Goal: Contribute content: Contribute content

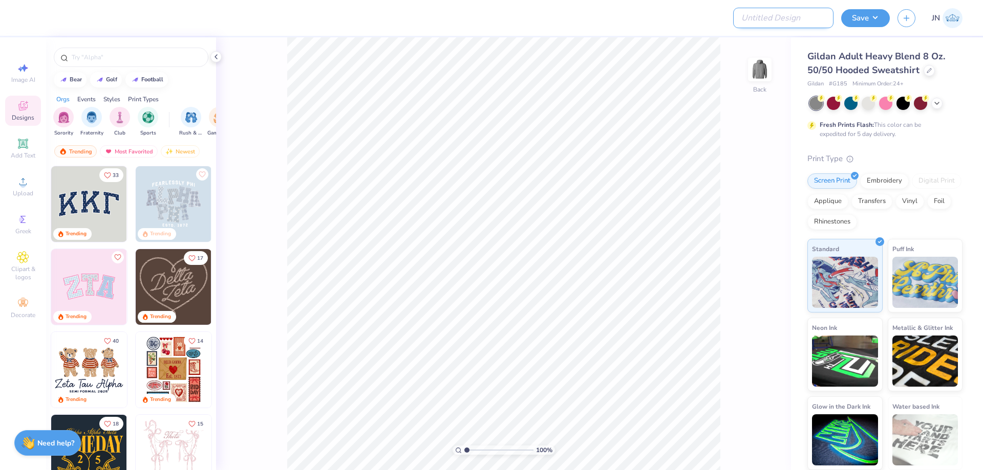
click at [809, 17] on input "Design Title" at bounding box center [783, 18] width 100 height 20
paste input "FPS239345"
type input "FPS239345"
click at [46, 186] on div "33 Trending Trending Trending 17 Trending 40 Trending 14 Trending 18 Trending 1…" at bounding box center [131, 337] width 170 height 342
click at [36, 188] on div "Upload" at bounding box center [23, 186] width 36 height 30
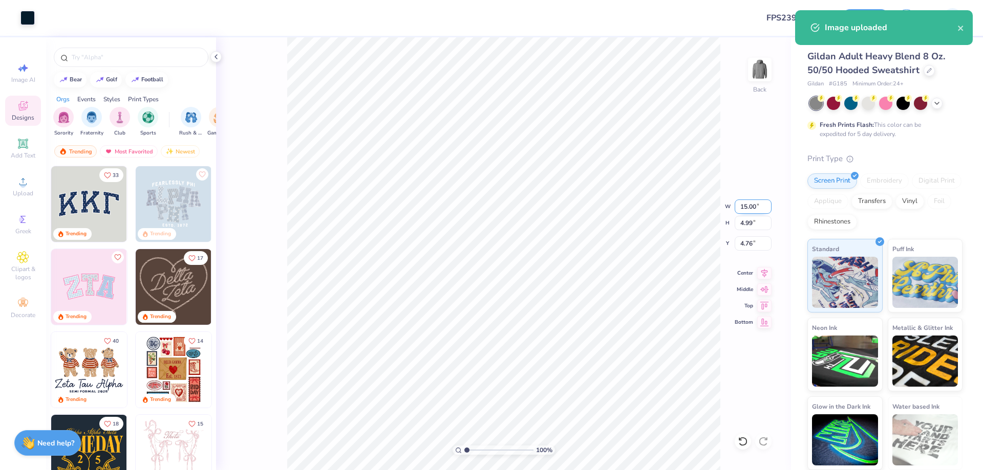
click at [741, 210] on input "15.00" at bounding box center [752, 207] width 37 height 14
type input "10.00"
type input "3.33"
click at [749, 249] on input "5.59" at bounding box center [752, 243] width 37 height 14
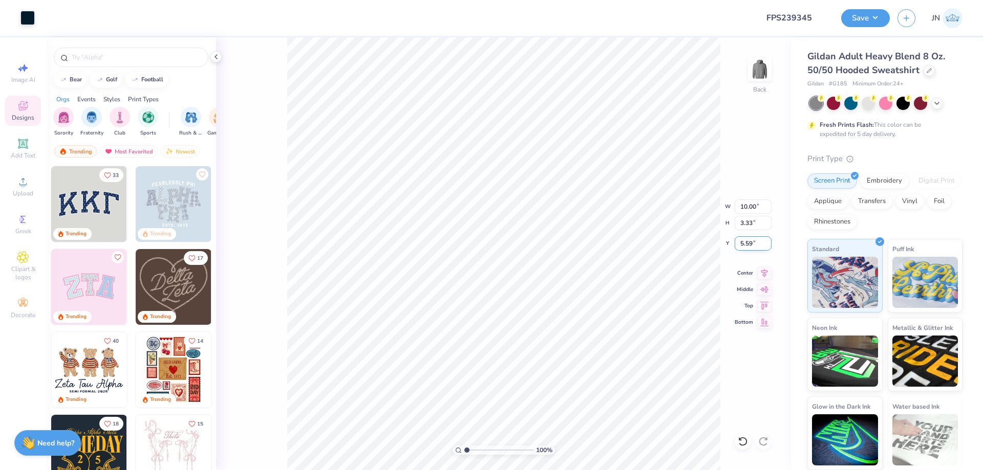
click at [749, 248] on input "5.59" at bounding box center [752, 243] width 37 height 14
type input "2.00"
click at [26, 174] on div "Upload" at bounding box center [23, 186] width 36 height 30
click at [736, 205] on input "15.00" at bounding box center [752, 207] width 37 height 14
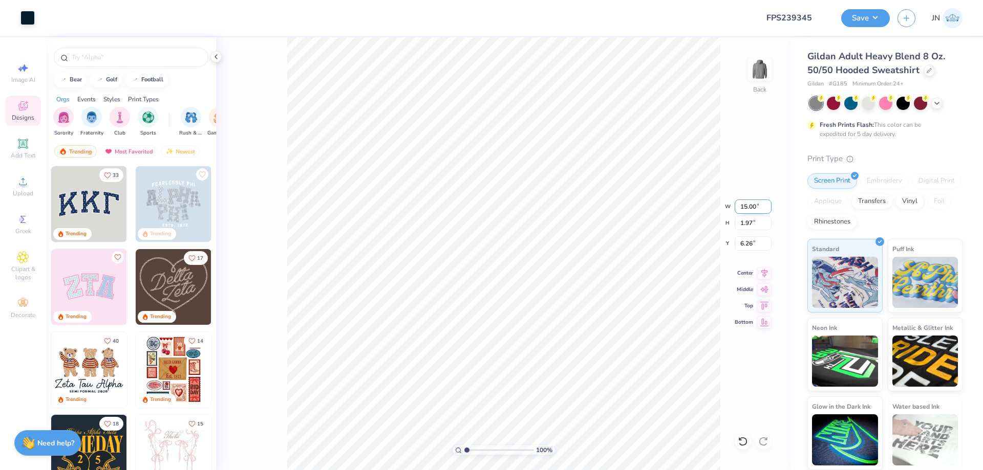
click at [736, 205] on input "15.00" at bounding box center [752, 207] width 37 height 14
type input "8.00"
type input "1.05"
type input "4.80"
click at [740, 203] on input "8.00" at bounding box center [752, 207] width 37 height 14
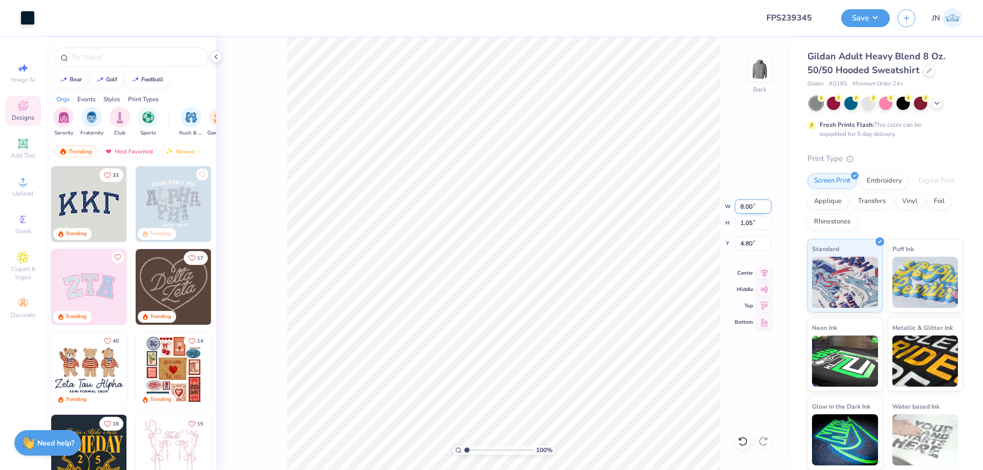
click at [740, 203] on input "8.00" at bounding box center [752, 207] width 37 height 14
type input "9.00"
type input "1.18"
type input "4.73"
click at [28, 143] on icon at bounding box center [23, 144] width 12 height 12
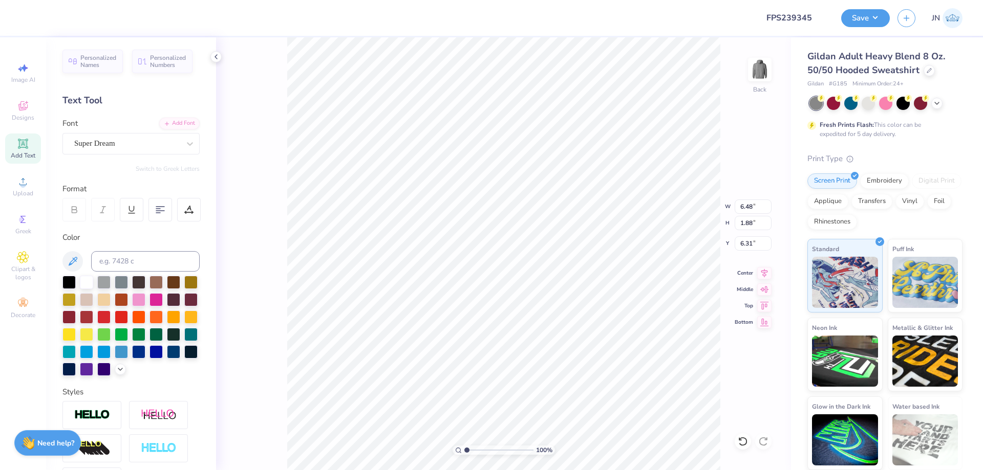
click at [137, 132] on div "Font Super Dream" at bounding box center [130, 136] width 137 height 37
type textarea "PI [PERSON_NAME]"
type input "9.30"
type input "1.87"
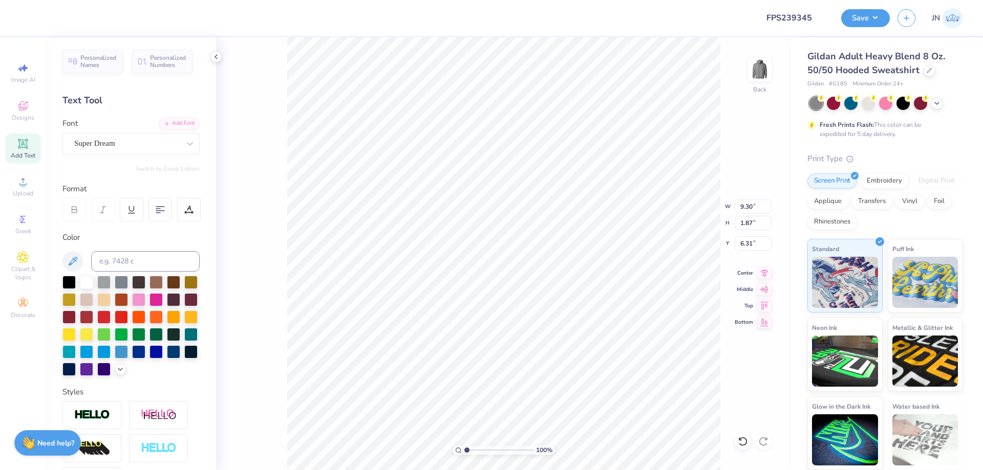
click at [132, 126] on div "Font Super Dream" at bounding box center [130, 136] width 137 height 37
click at [123, 140] on div "Super Dream" at bounding box center [126, 144] width 107 height 16
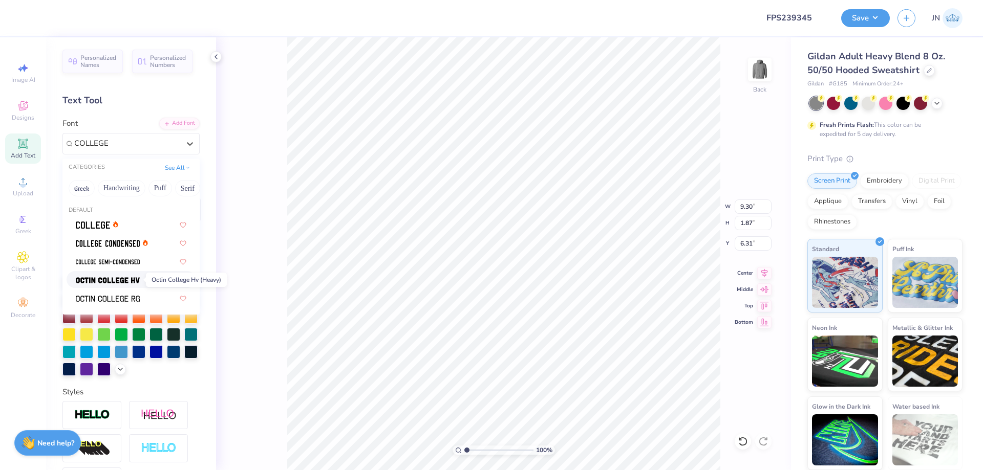
click at [93, 277] on img at bounding box center [108, 280] width 64 height 7
type input "COLLEGE"
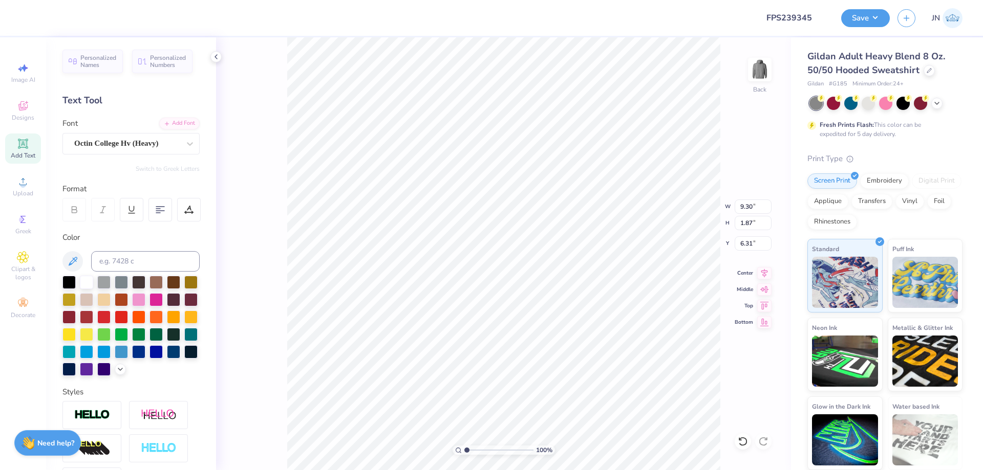
type input "9.01"
type input "1.88"
click at [106, 141] on div "Octin College Hv (Heavy)" at bounding box center [126, 144] width 107 height 16
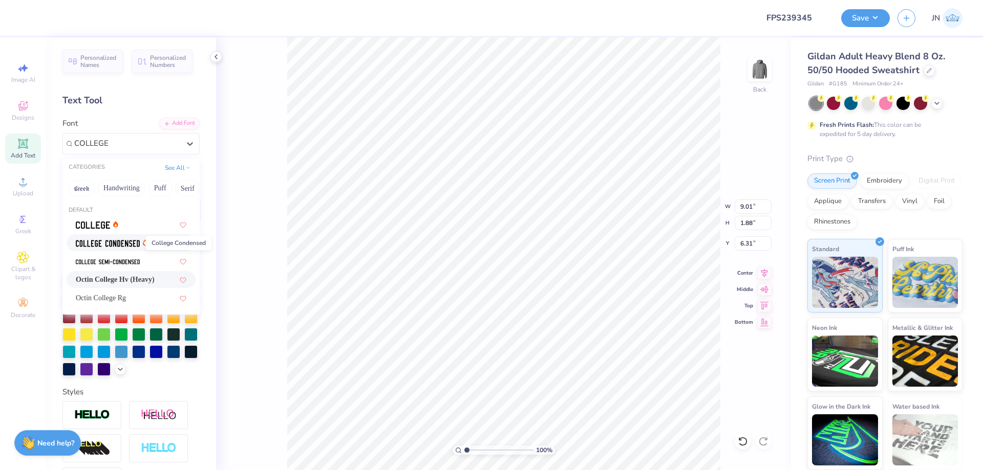
click at [116, 241] on img at bounding box center [108, 243] width 64 height 7
type input "COLLEGE"
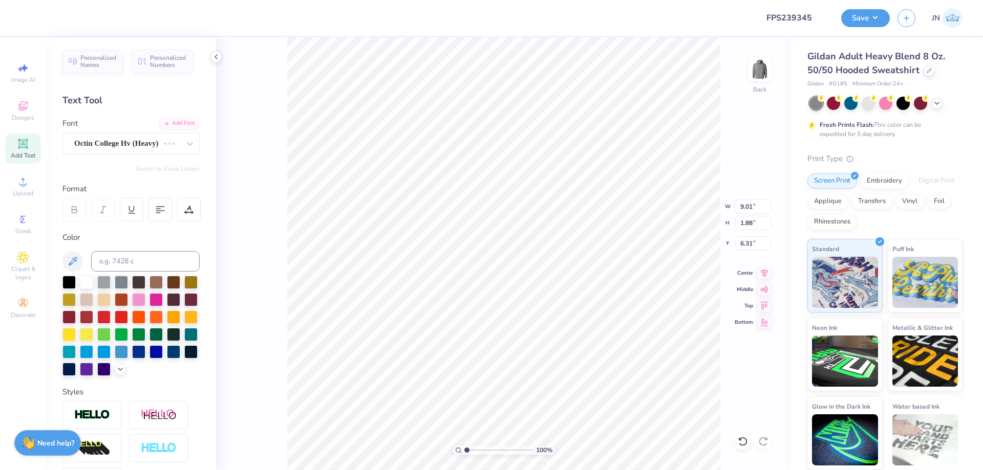
type input "7.56"
type input "1.83"
type input "6.33"
click at [160, 140] on div "College Condensed" at bounding box center [126, 144] width 107 height 16
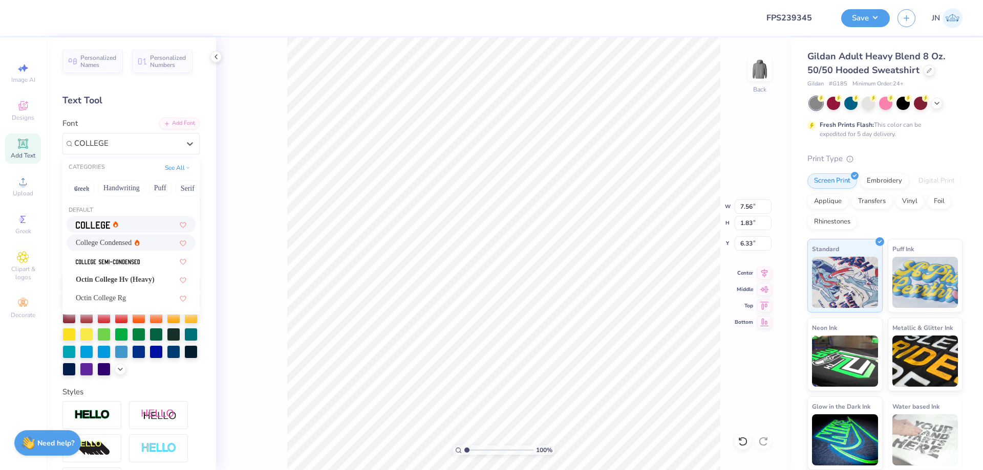
click at [110, 222] on img at bounding box center [93, 225] width 34 height 7
type input "COLLEGE"
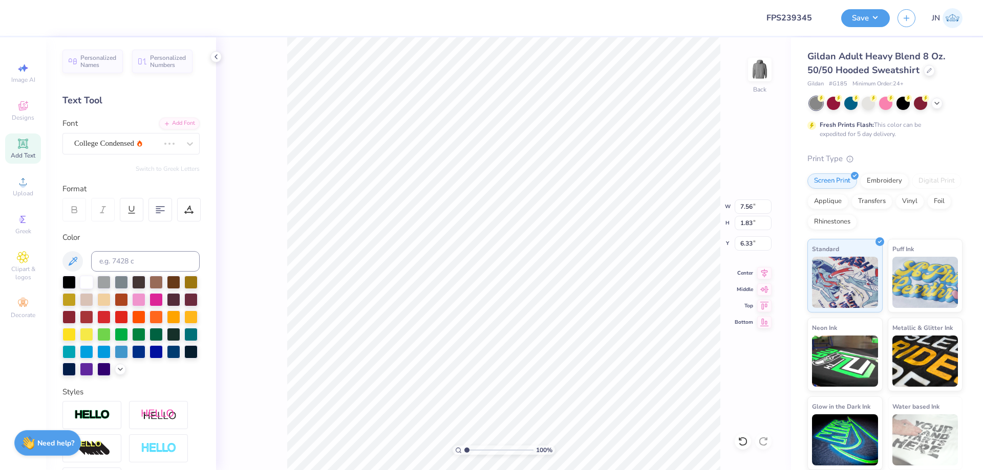
type input "9.13"
click at [143, 265] on input at bounding box center [145, 261] width 108 height 20
type input "201"
type input "2.08"
type input "7.08"
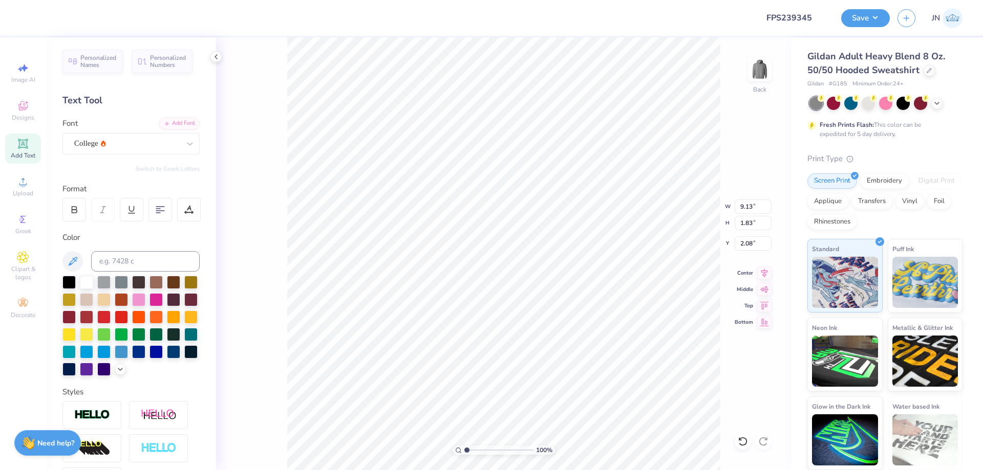
type input "1.42"
drag, startPoint x: 768, startPoint y: 271, endPoint x: 761, endPoint y: 273, distance: 7.5
click at [763, 271] on icon at bounding box center [764, 272] width 14 height 12
type input "3.00"
click at [81, 421] on img at bounding box center [92, 415] width 36 height 12
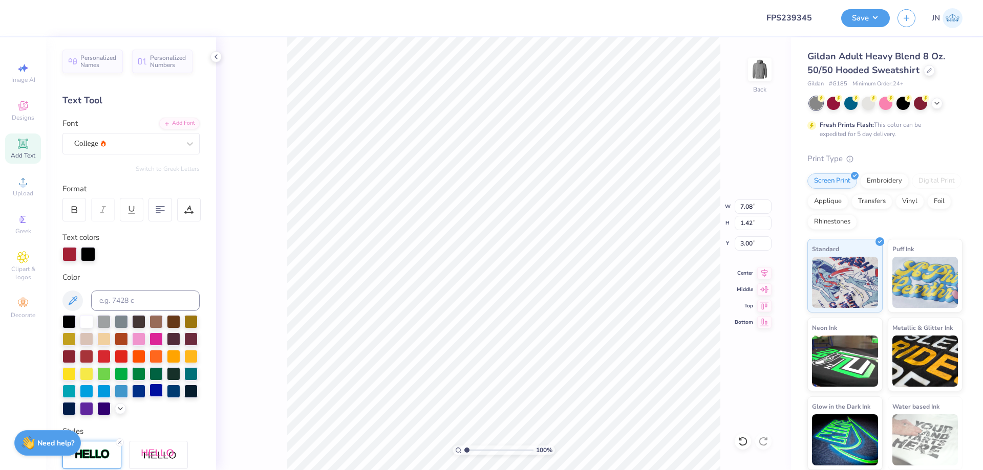
type input "7.11"
type input "1.45"
type input "2.94"
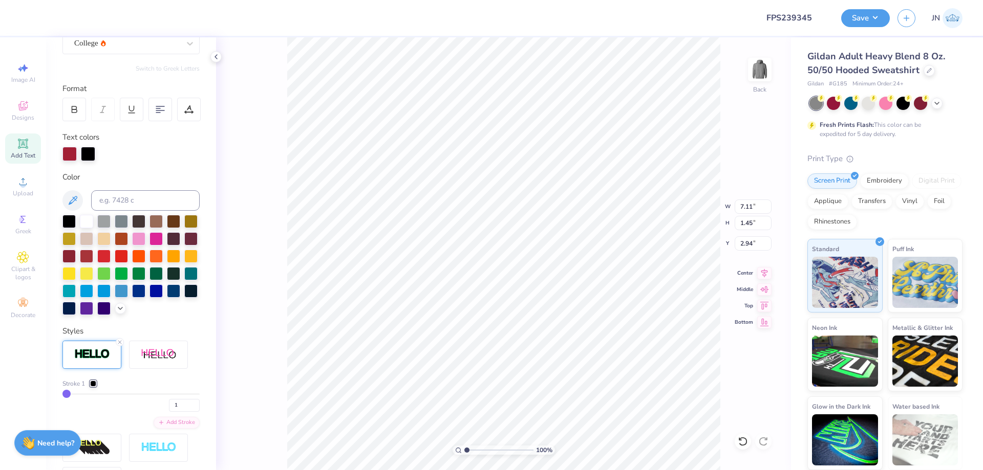
scroll to position [102, 0]
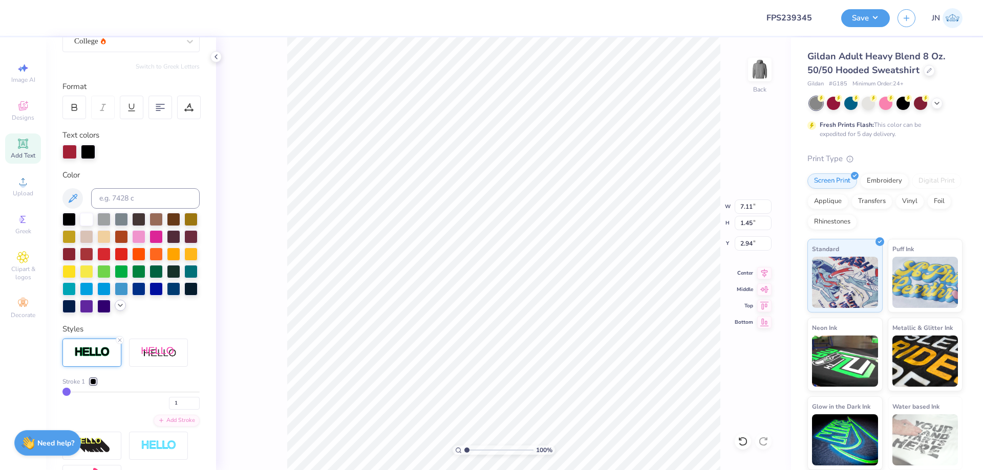
click at [116, 310] on icon at bounding box center [120, 305] width 8 height 8
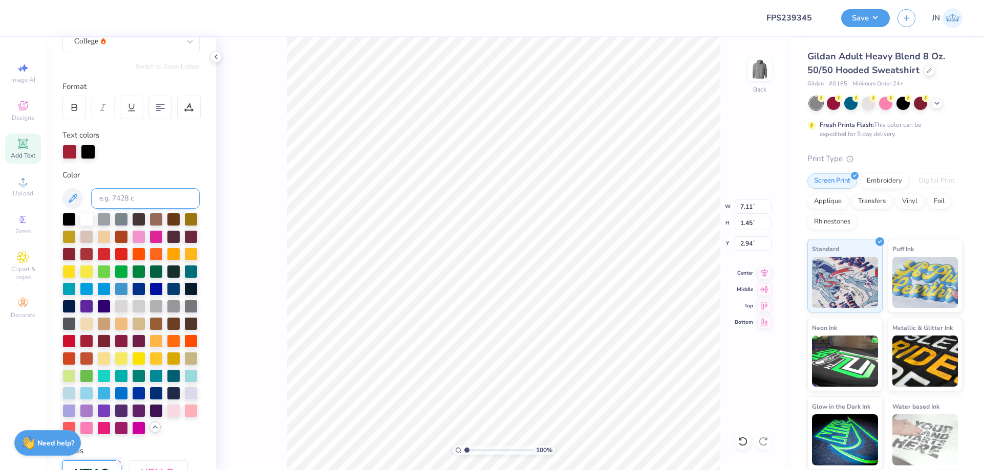
click at [109, 199] on input at bounding box center [145, 198] width 108 height 20
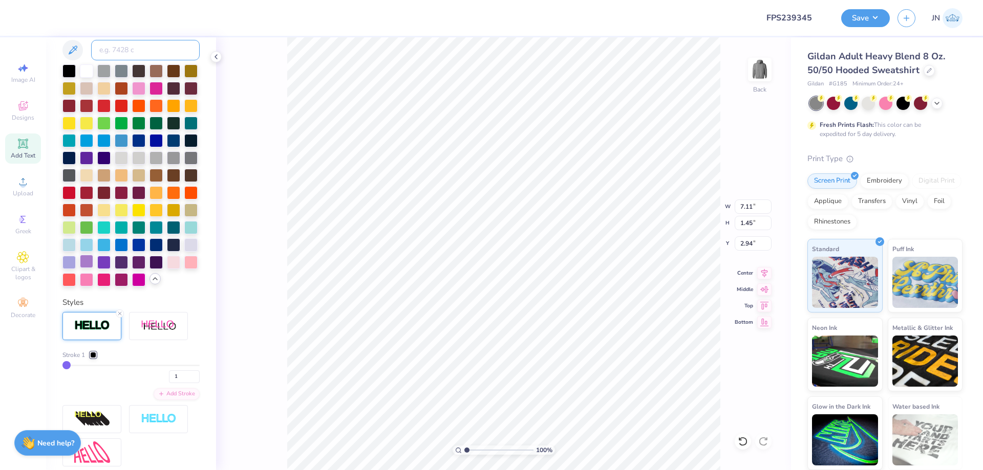
scroll to position [256, 0]
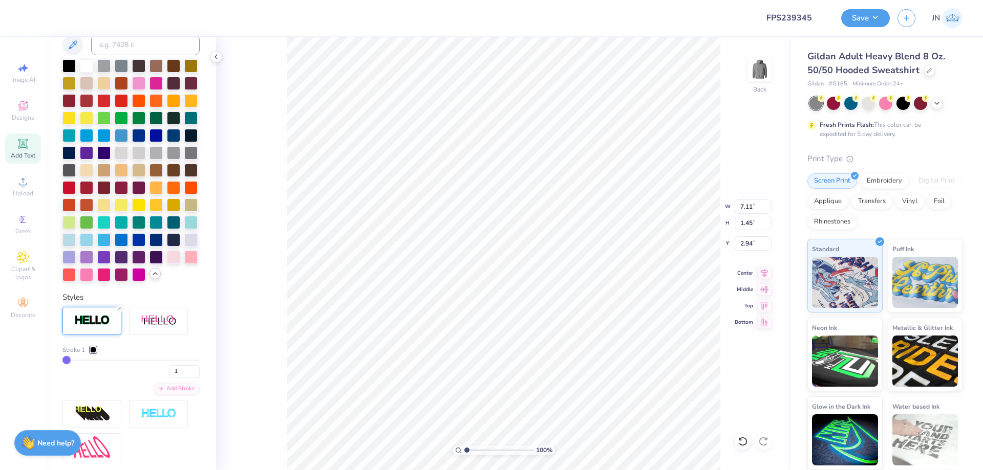
click at [94, 353] on div at bounding box center [93, 350] width 6 height 6
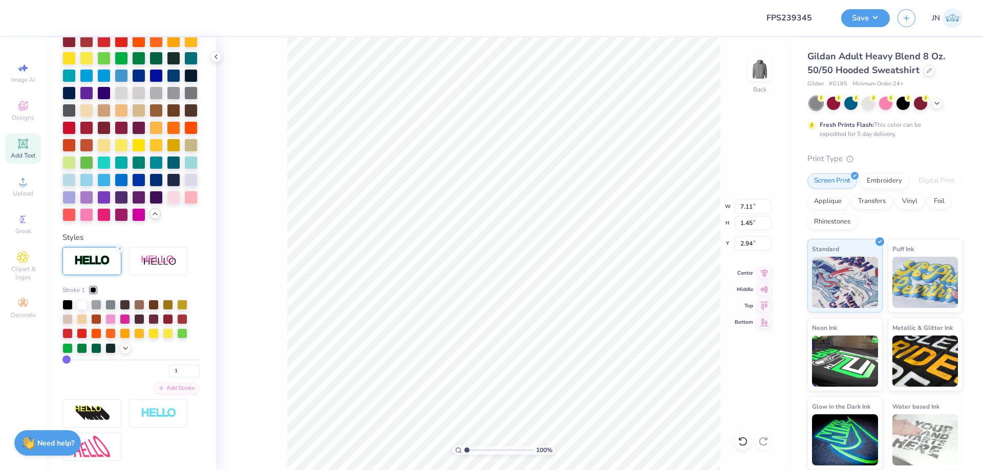
scroll to position [409, 0]
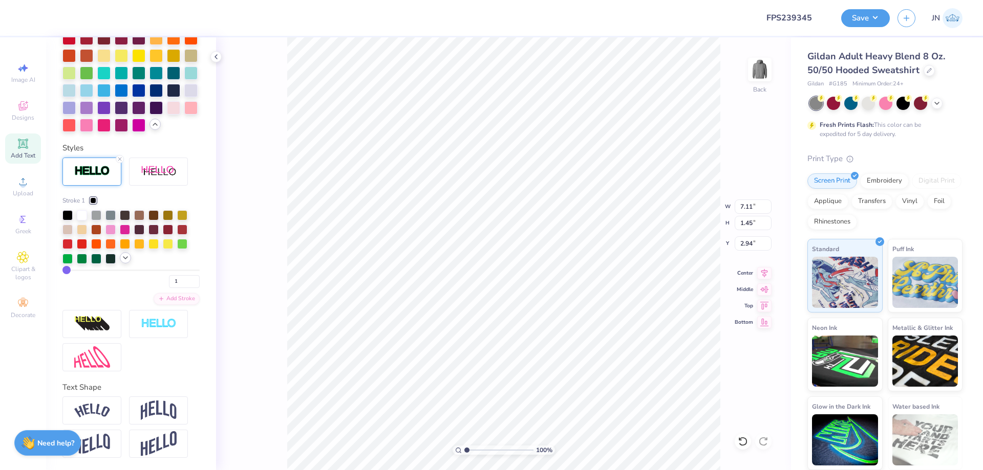
click at [127, 262] on icon at bounding box center [125, 258] width 8 height 8
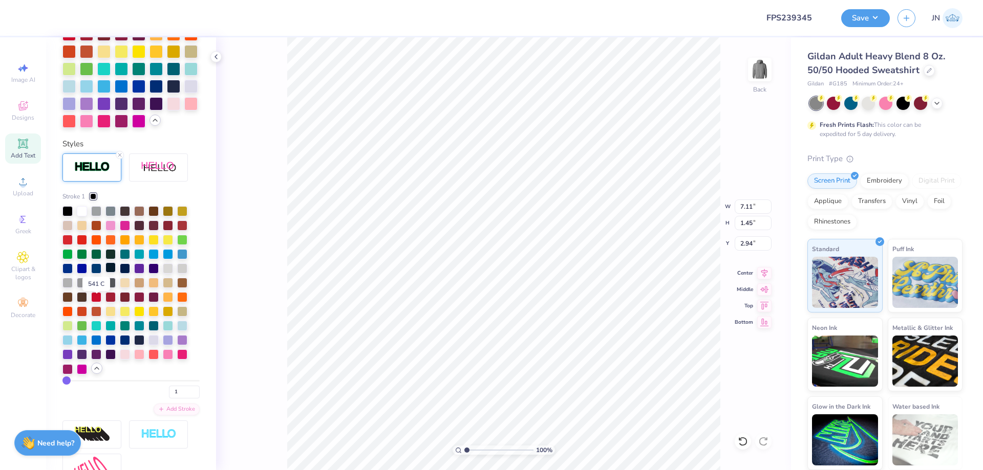
click at [110, 273] on div at bounding box center [110, 268] width 10 height 10
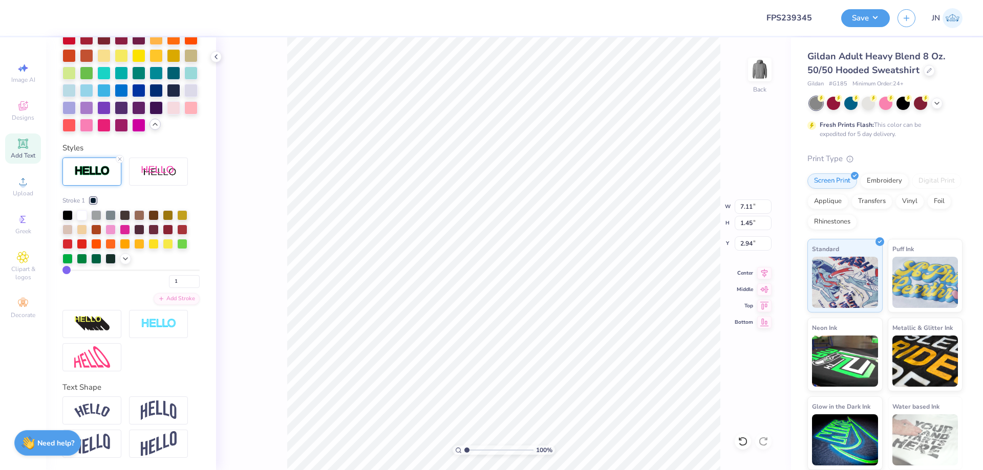
scroll to position [440, 0]
drag, startPoint x: 172, startPoint y: 283, endPoint x: 162, endPoint y: 283, distance: 10.2
click at [169, 283] on input "1" at bounding box center [184, 281] width 31 height 13
type input "3"
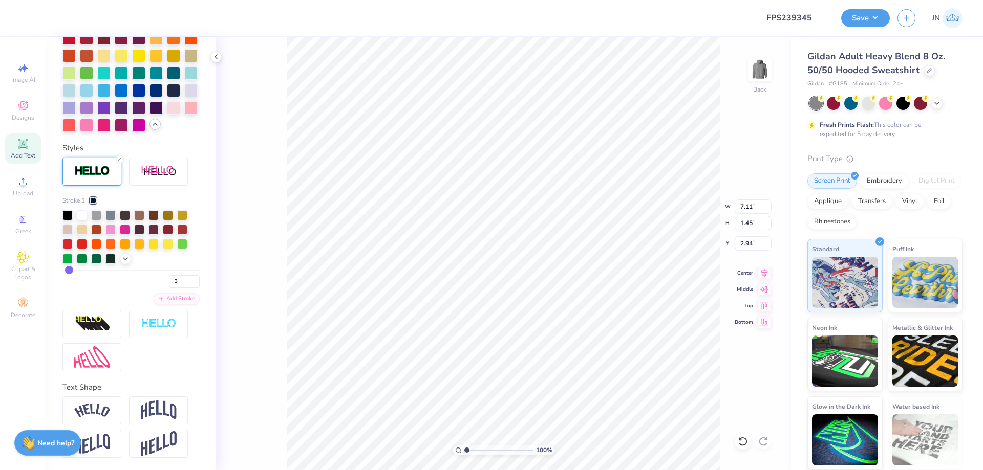
type input "7.17"
type input "1.50"
type input "2.91"
drag, startPoint x: 180, startPoint y: 276, endPoint x: 146, endPoint y: 280, distance: 33.5
click at [146, 280] on div "3" at bounding box center [130, 279] width 137 height 18
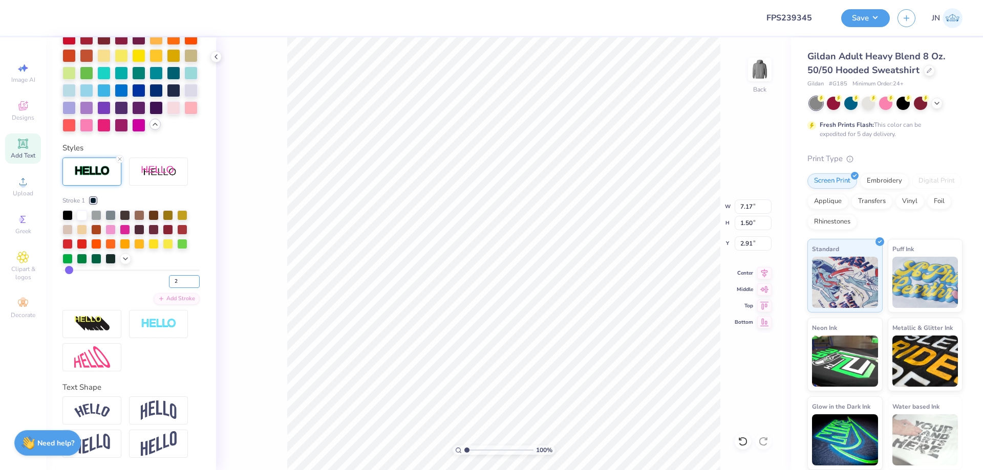
type input "2"
type input "7.14"
type input "1.48"
type input "2.93"
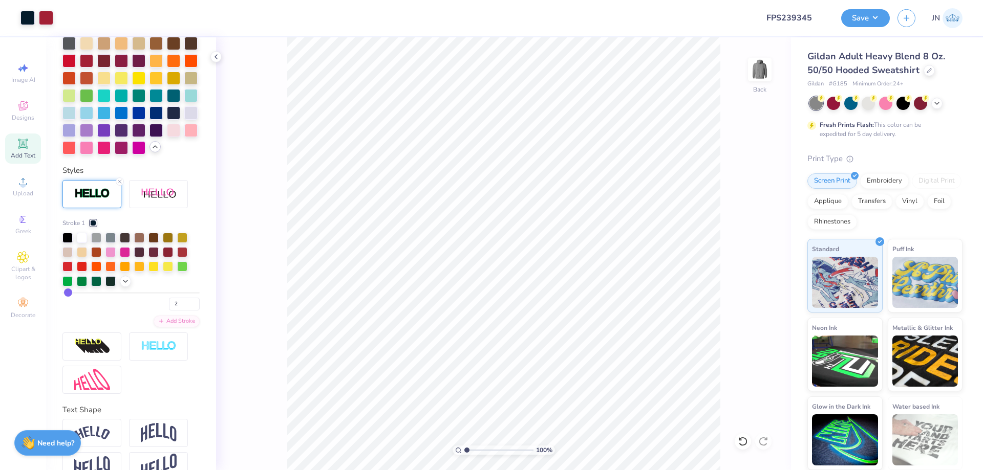
scroll to position [0, 0]
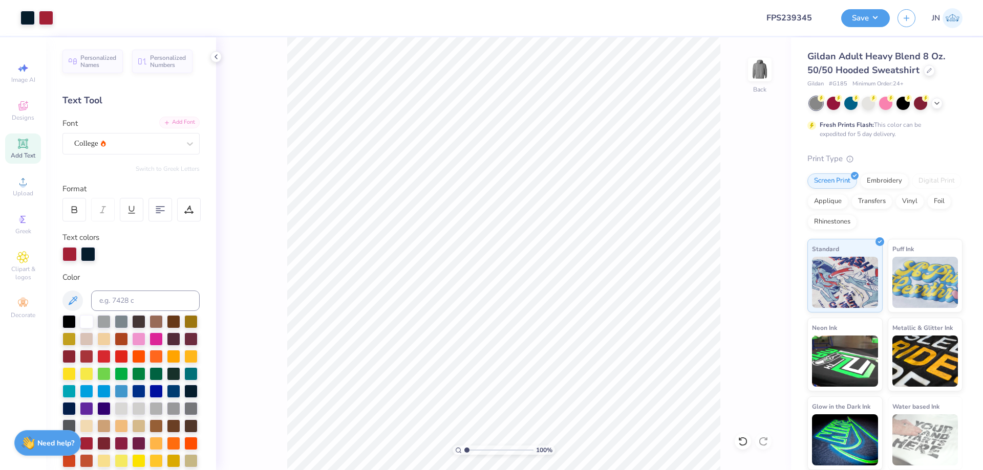
click at [162, 117] on div "Add Font" at bounding box center [179, 123] width 40 height 12
click at [29, 154] on span "Add Text" at bounding box center [23, 155] width 25 height 8
type input "6.52"
type input "1.91"
type input "6.29"
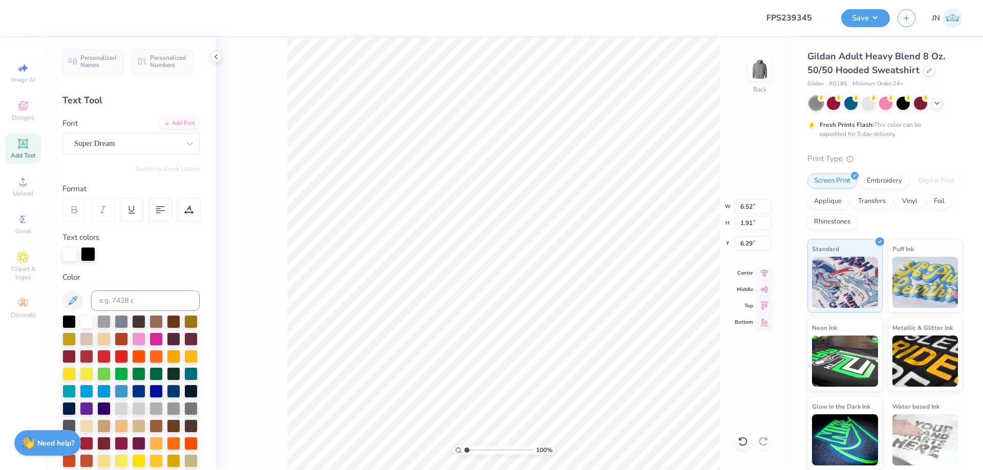
scroll to position [9, 1]
type textarea "EST. 1904"
type input "12.10"
type input "1.98"
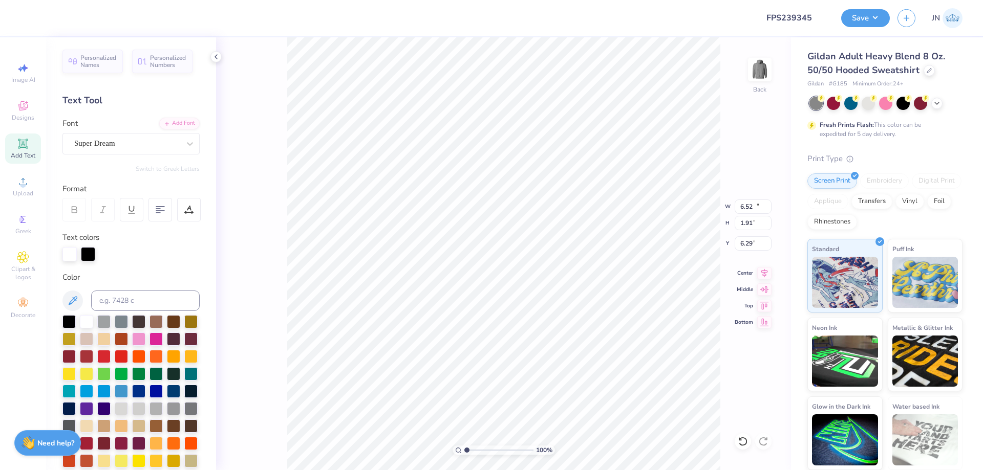
type input "6.26"
click at [168, 115] on div "Personalized Names Personalized Numbers Text Tool Add Font Font Super Dream Swi…" at bounding box center [131, 253] width 170 height 433
click at [168, 125] on div "Add Font" at bounding box center [179, 123] width 40 height 12
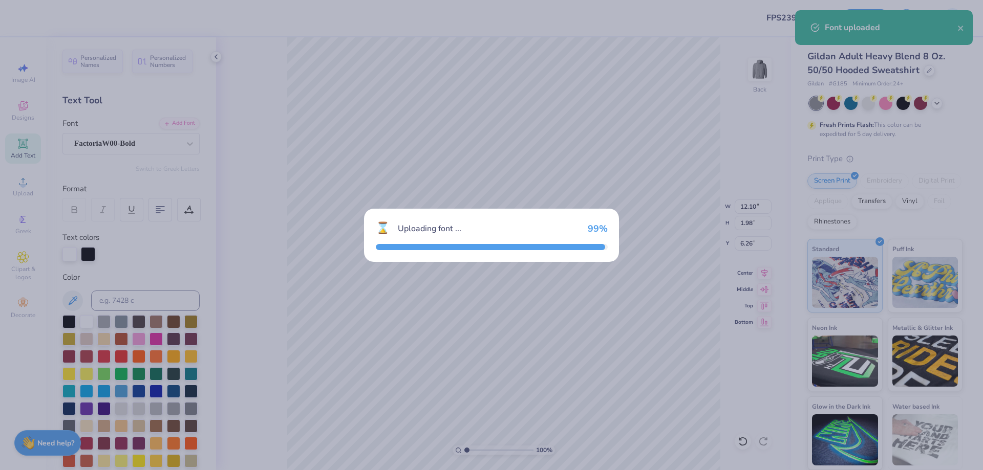
type input "12.68"
type input "1.91"
type input "6.29"
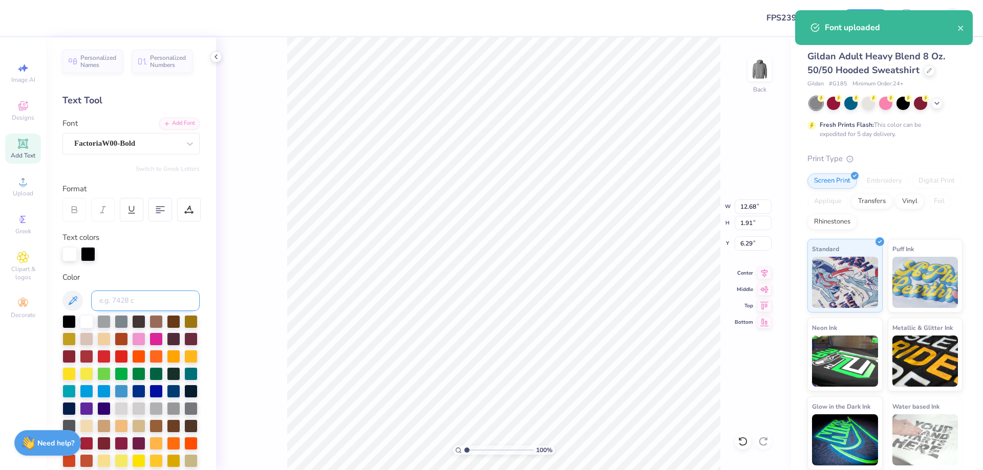
click at [107, 299] on input at bounding box center [145, 301] width 108 height 20
click at [123, 305] on input at bounding box center [145, 301] width 108 height 20
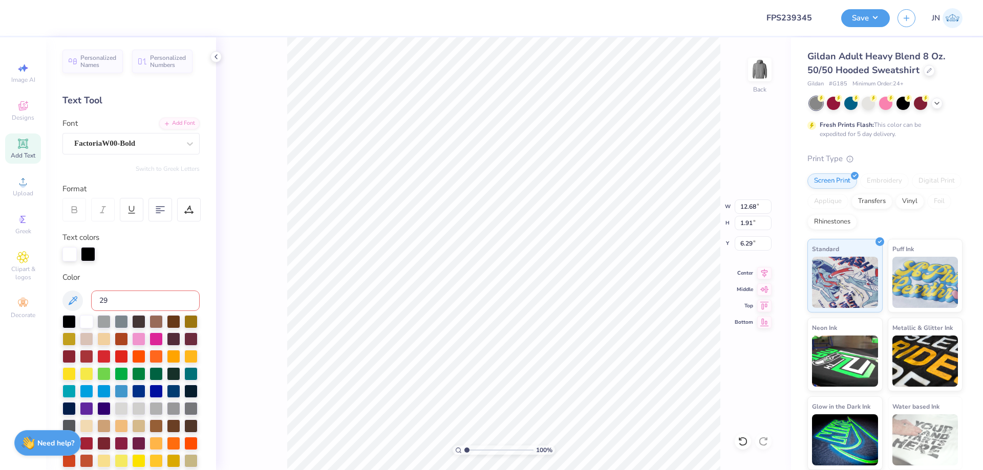
type input "296"
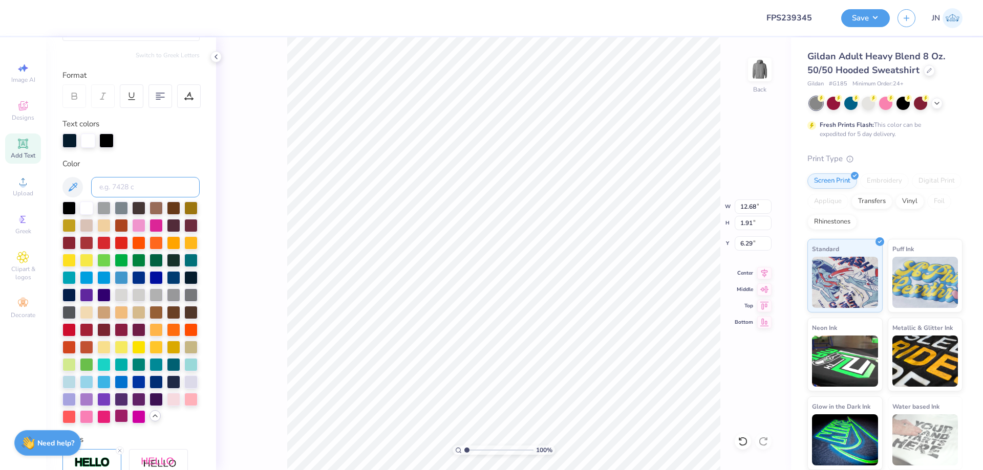
scroll to position [256, 0]
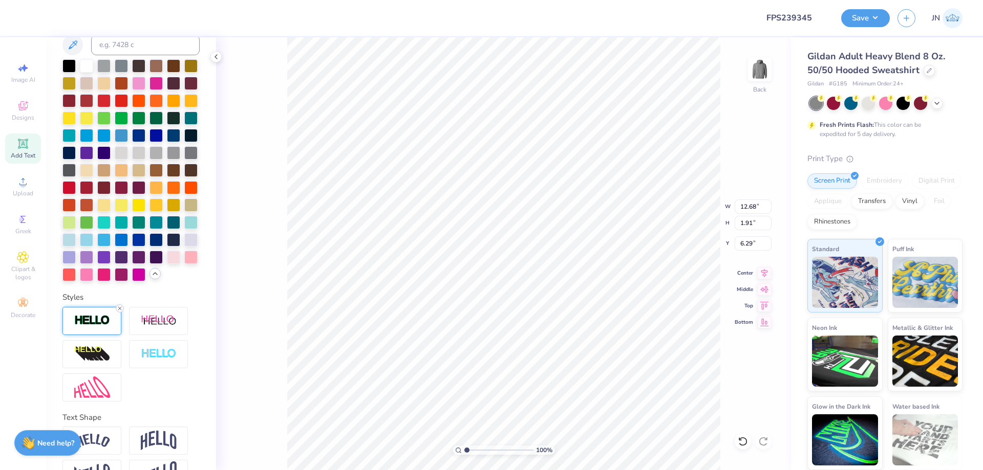
click at [117, 312] on icon at bounding box center [120, 308] width 6 height 6
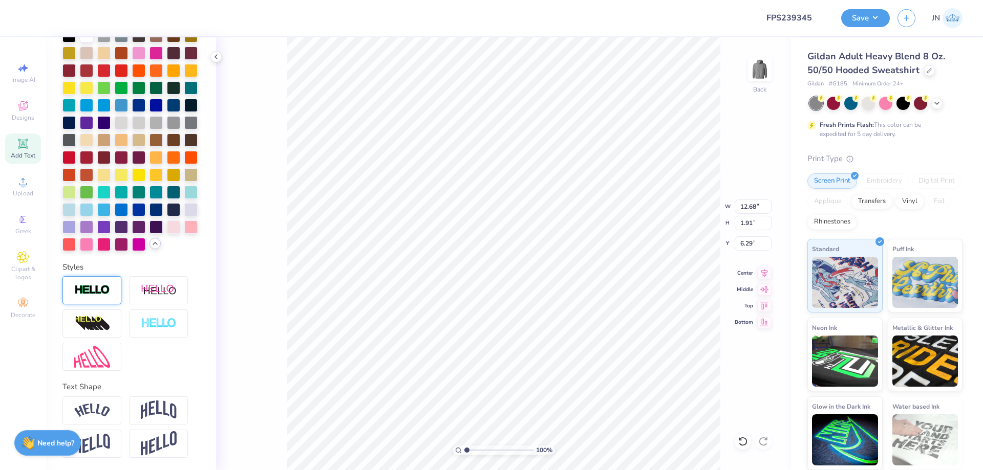
type input "12.65"
type input "1.88"
type input "6.31"
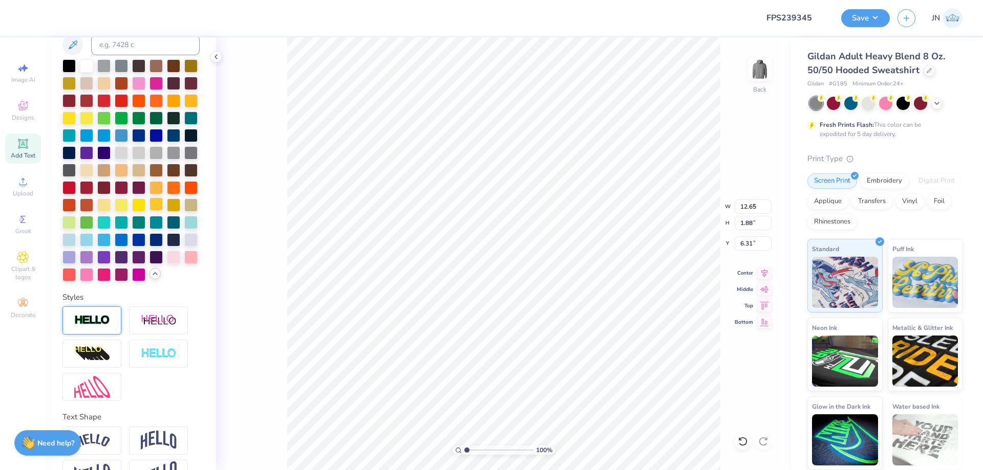
type input "3.17"
type input "0.47"
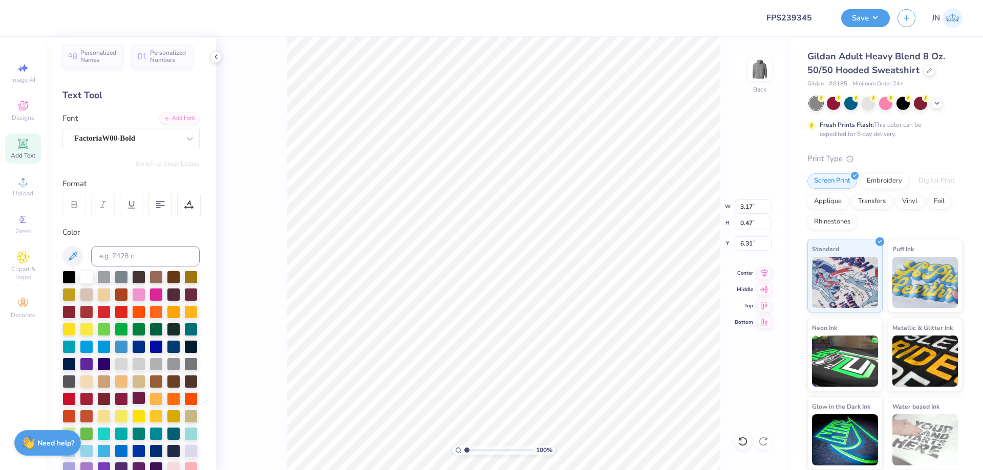
scroll to position [0, 0]
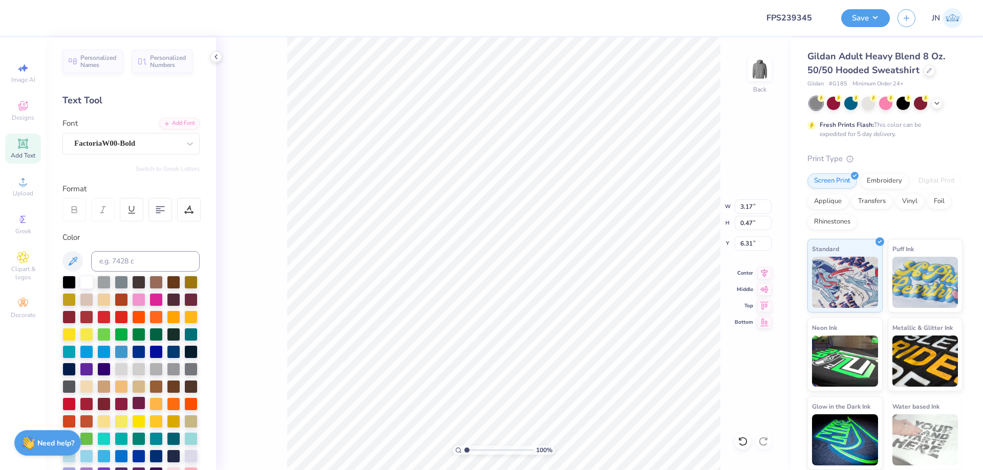
type input "5.58"
type input "3.84"
type input "0.57"
type input "5.48"
drag, startPoint x: 765, startPoint y: 262, endPoint x: 764, endPoint y: 270, distance: 8.2
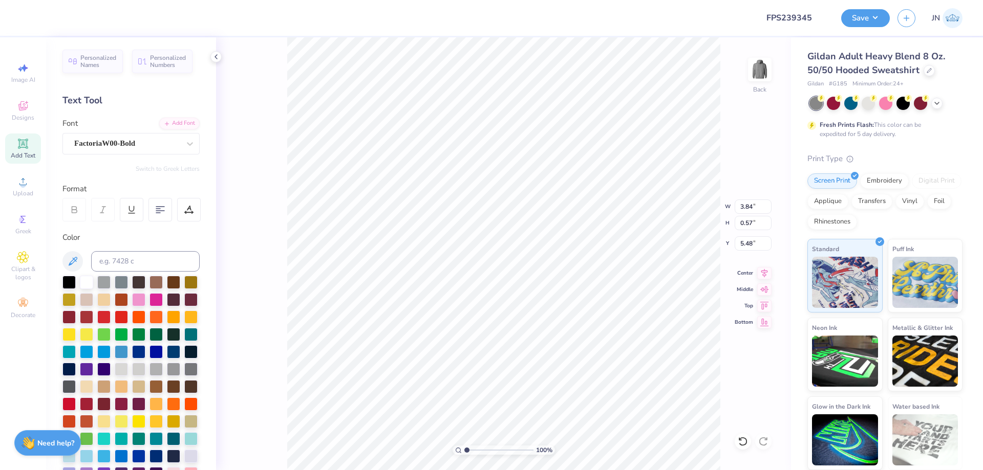
click at [764, 264] on div "100 % Back W 3.84 3.84 " H 0.57 0.57 " Y 5.48 5.48 " Center Middle Top Bottom" at bounding box center [503, 253] width 575 height 433
click at [764, 271] on div "100 % Back W 3.84 H 0.57 Y 5.48 Center Middle Top Bottom" at bounding box center [503, 253] width 575 height 433
click at [766, 269] on icon at bounding box center [764, 272] width 14 height 12
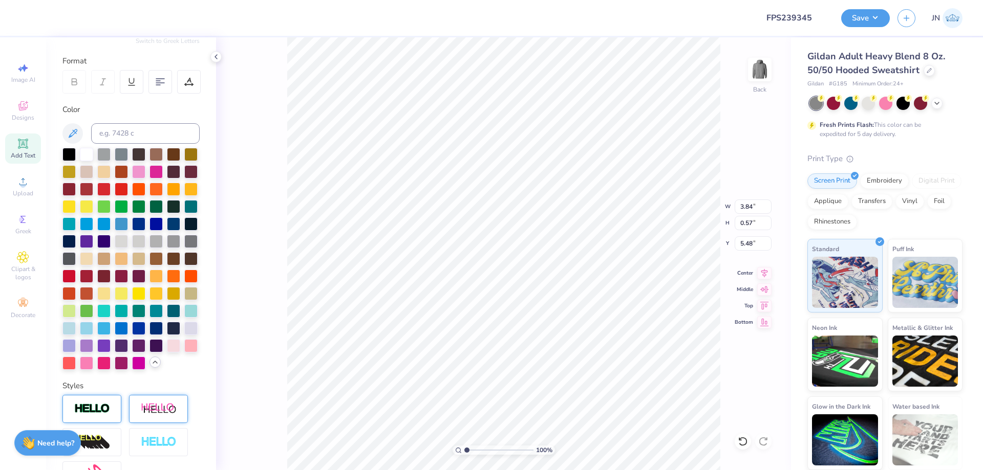
scroll to position [281, 0]
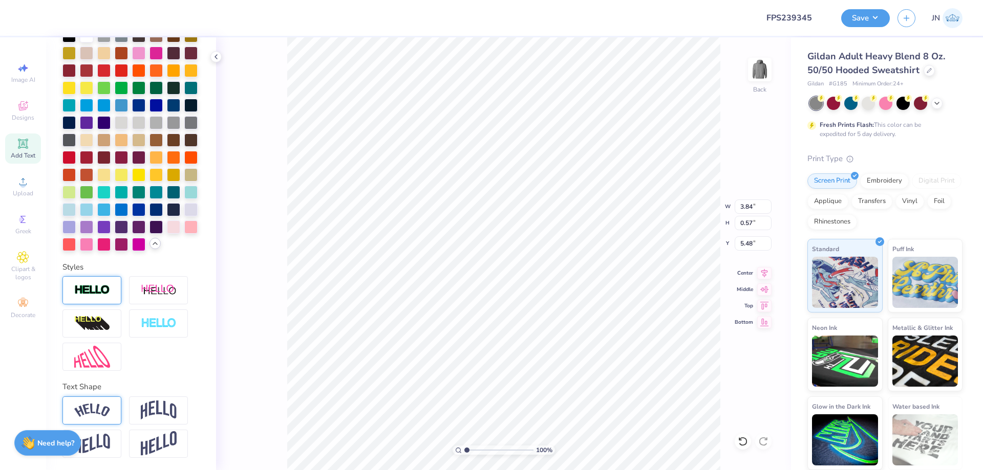
click at [83, 407] on img at bounding box center [92, 411] width 36 height 14
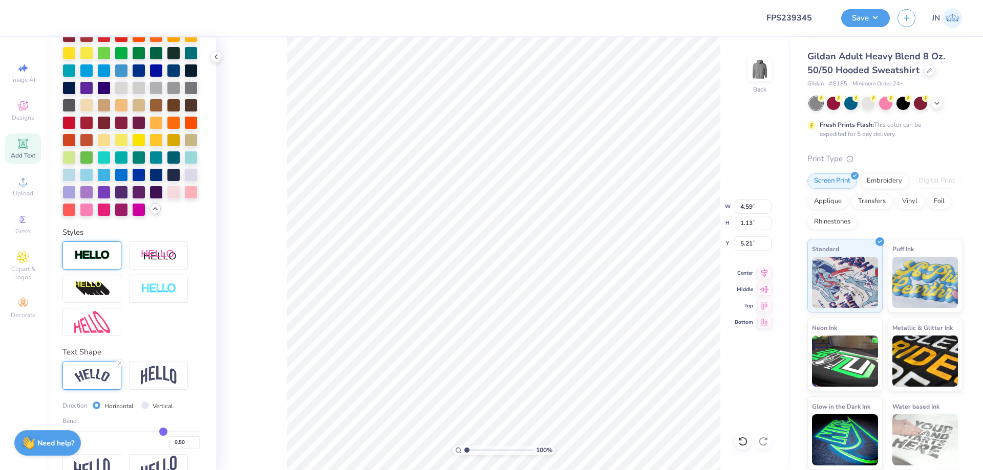
type input "4.59"
type input "1.13"
type input "5.21"
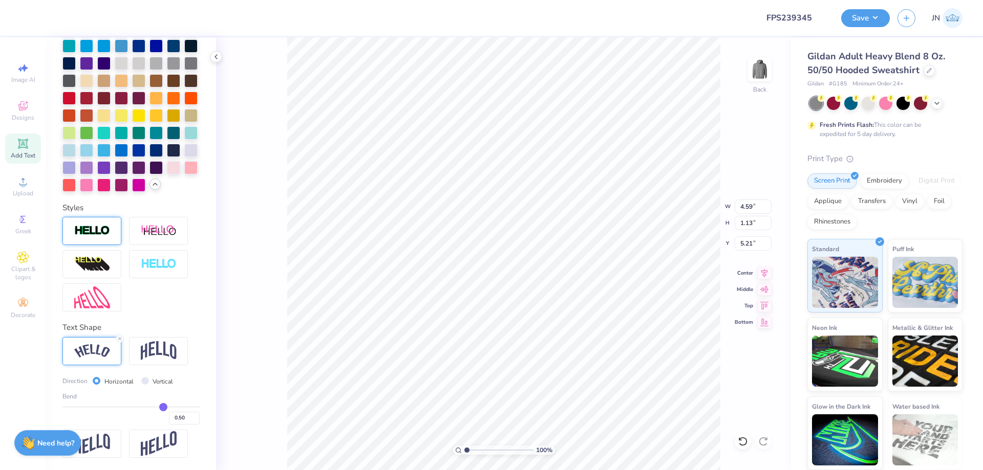
scroll to position [341, 0]
click at [124, 404] on div "Bend 0.50" at bounding box center [130, 408] width 137 height 33
type input "-0.23"
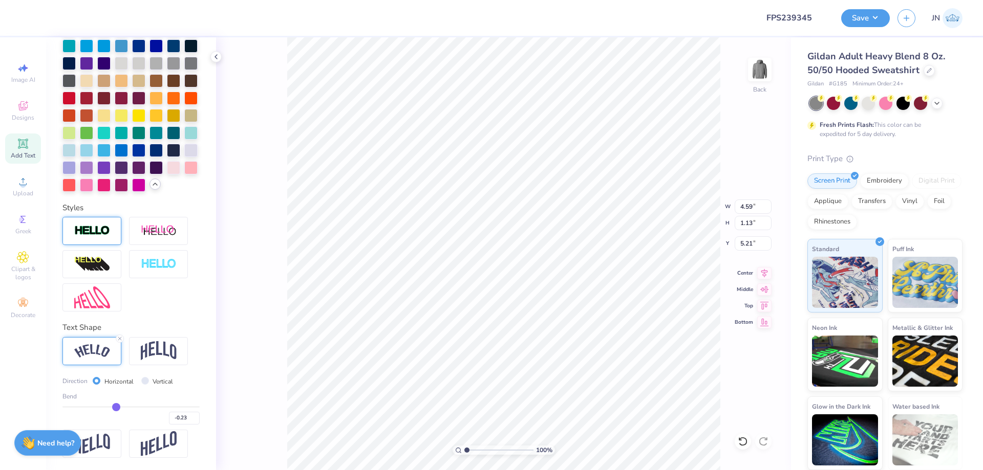
click at [113, 406] on input "range" at bounding box center [130, 407] width 137 height 2
type input "4.24"
type input "0.69"
type input "5.42"
click at [113, 406] on input "range" at bounding box center [130, 407] width 137 height 2
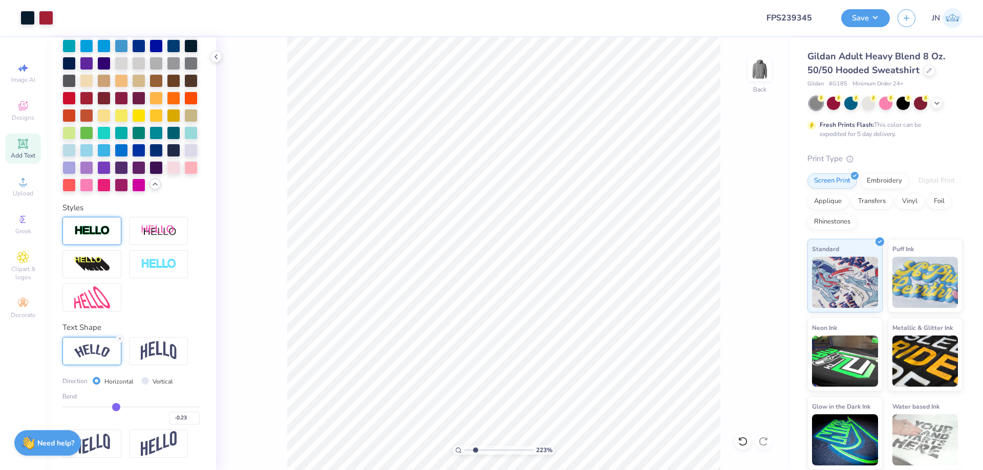
type input "2.23"
click at [475, 448] on input "range" at bounding box center [498, 450] width 69 height 9
click at [152, 346] on img at bounding box center [159, 350] width 36 height 19
type input "3.84"
type input "0.92"
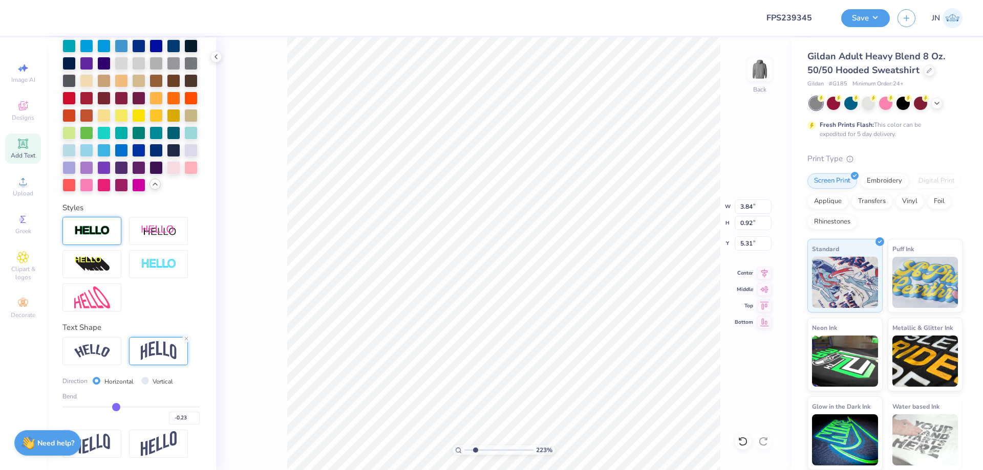
type input "5.31"
type input "-0.22"
type input "-0.21"
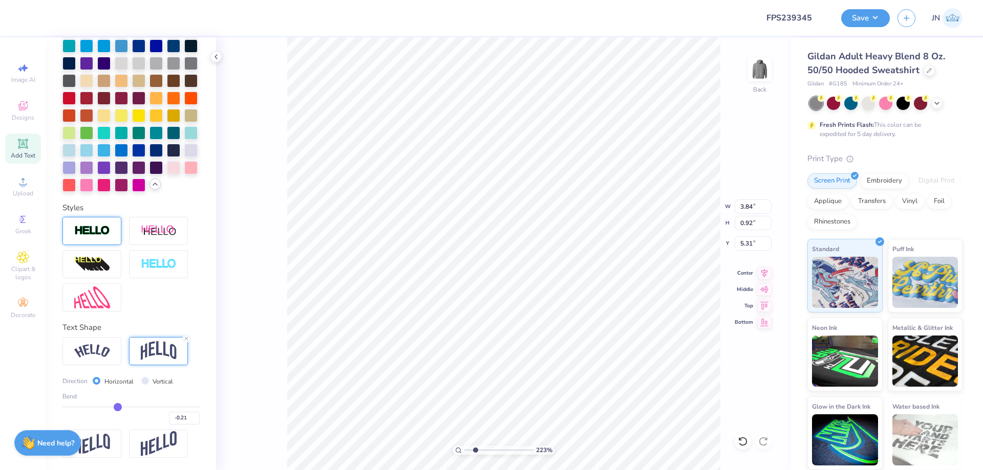
type input "-0.2"
type input "-0.20"
type input "-0.19"
type input "-0.18"
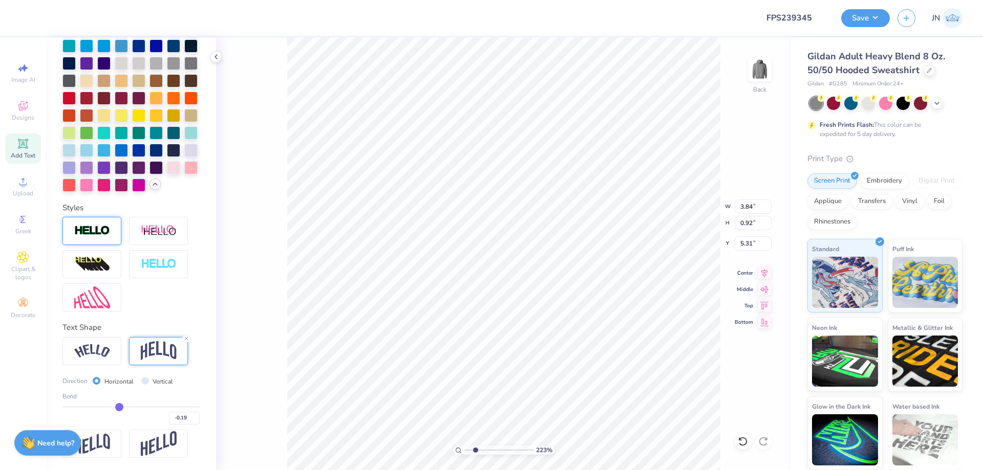
type input "-0.18"
type input "-0.17"
type input "-0.16"
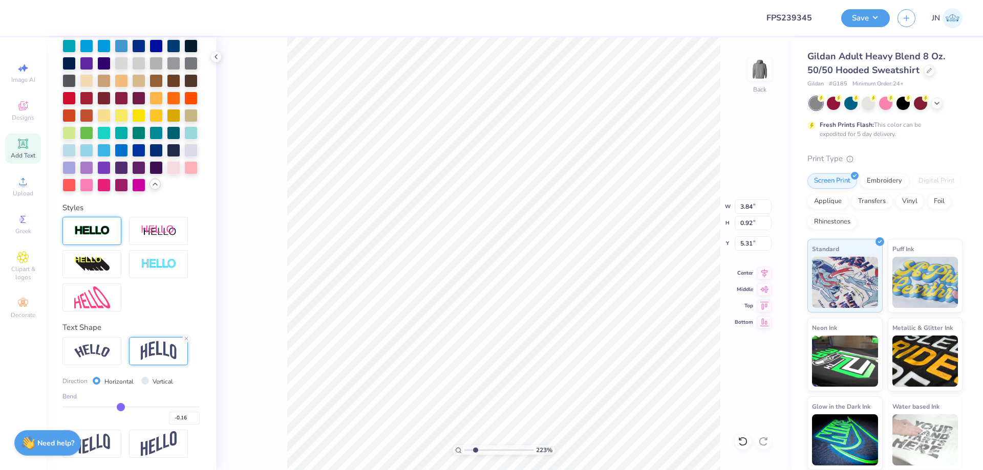
type input "-0.15"
type input "-0.14"
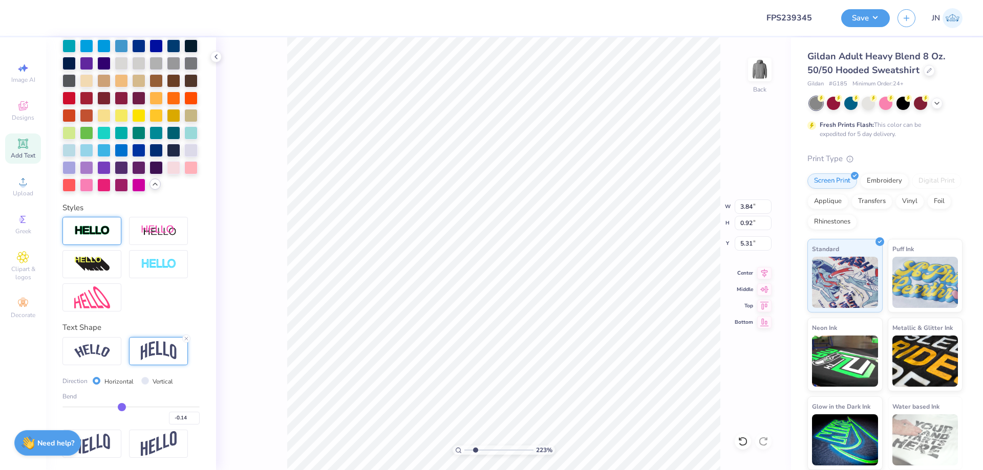
click at [119, 408] on input "range" at bounding box center [130, 407] width 137 height 2
type input "0.78"
type input "5.38"
type input "-0.13"
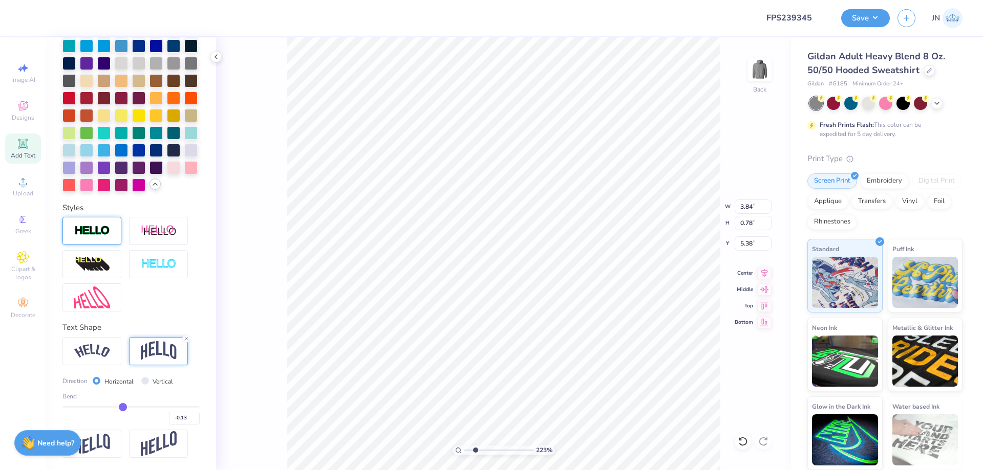
type input "-0.12"
type input "-0.11"
type input "-0.1"
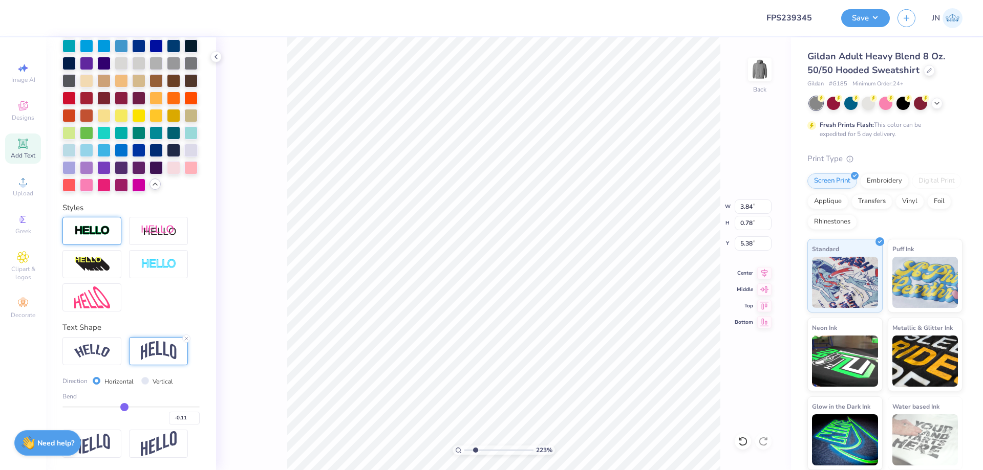
type input "-0.10"
type input "-0.09"
type input "-0.08"
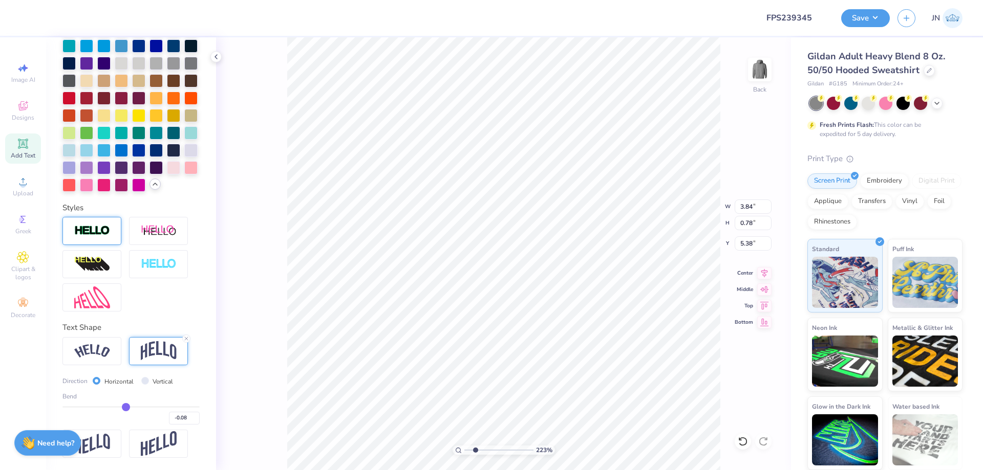
type input "-0.08"
click at [122, 408] on input "range" at bounding box center [130, 407] width 137 height 2
type input "0.69"
type input "5.42"
type input "5.47"
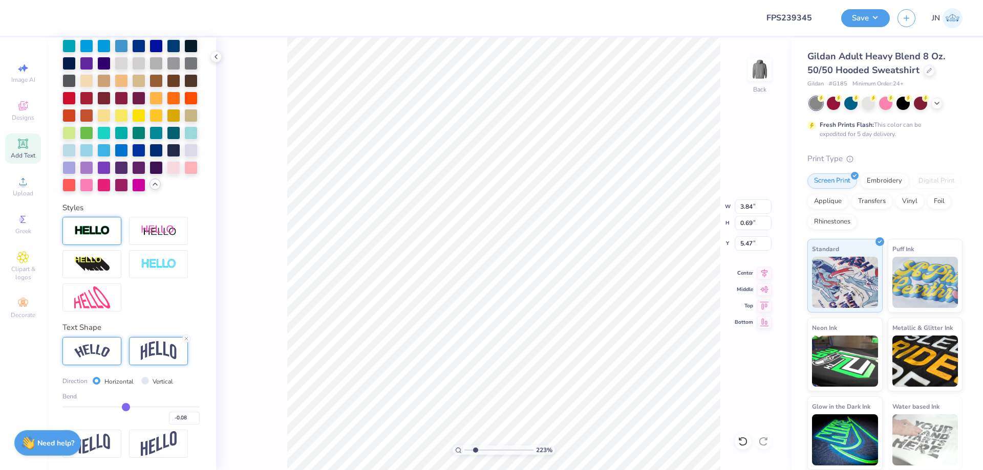
click at [113, 354] on div at bounding box center [91, 351] width 59 height 28
type input "3.98"
type input "0.58"
type input "5.53"
click at [150, 352] on img at bounding box center [159, 350] width 36 height 19
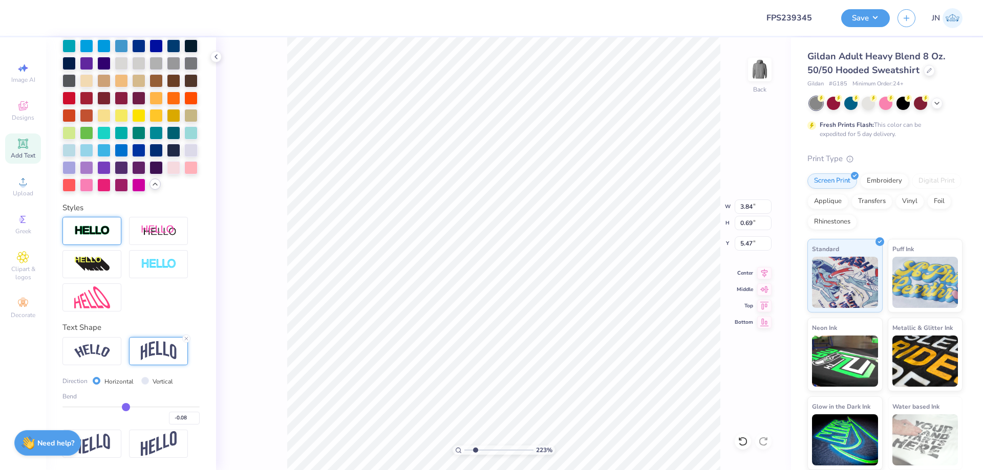
type input "3.84"
type input "0.69"
type input "5.47"
drag, startPoint x: 476, startPoint y: 449, endPoint x: 447, endPoint y: 449, distance: 29.7
type input "1"
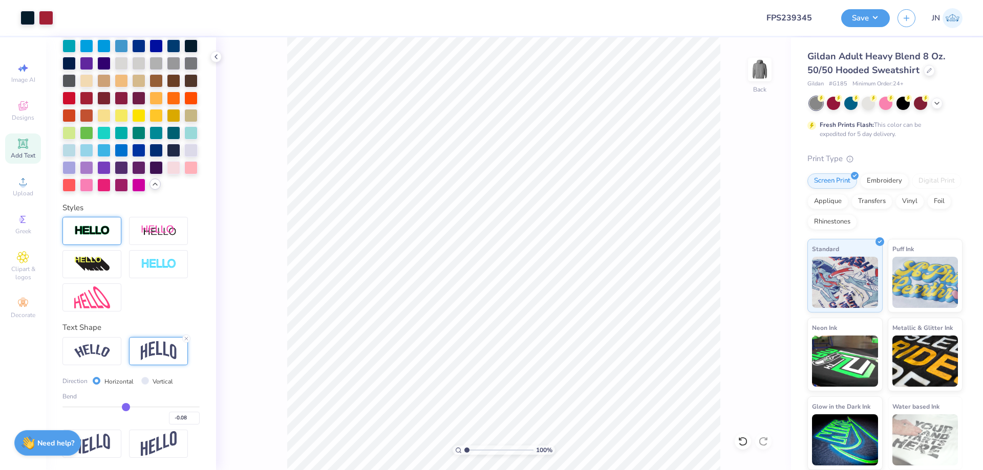
click at [464, 449] on input "range" at bounding box center [498, 450] width 69 height 9
click at [874, 23] on button "Save" at bounding box center [865, 17] width 49 height 18
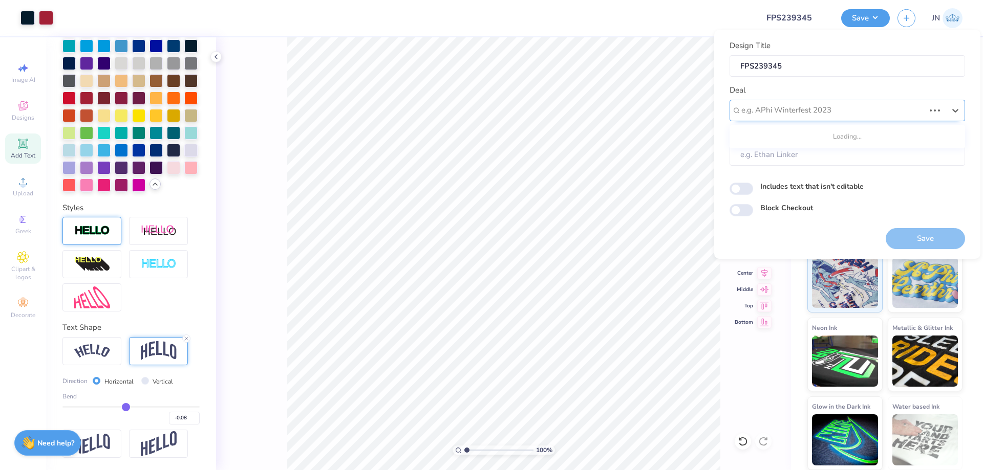
drag, startPoint x: 833, startPoint y: 117, endPoint x: 834, endPoint y: 112, distance: 5.7
click at [833, 116] on div "e.g. APhi Winterfest 2023" at bounding box center [832, 110] width 185 height 16
click at [858, 174] on div "Design Tool Gallery" at bounding box center [846, 174] width 227 height 17
type input "DESIGN TOOL"
type input "Design Tool Gallery User"
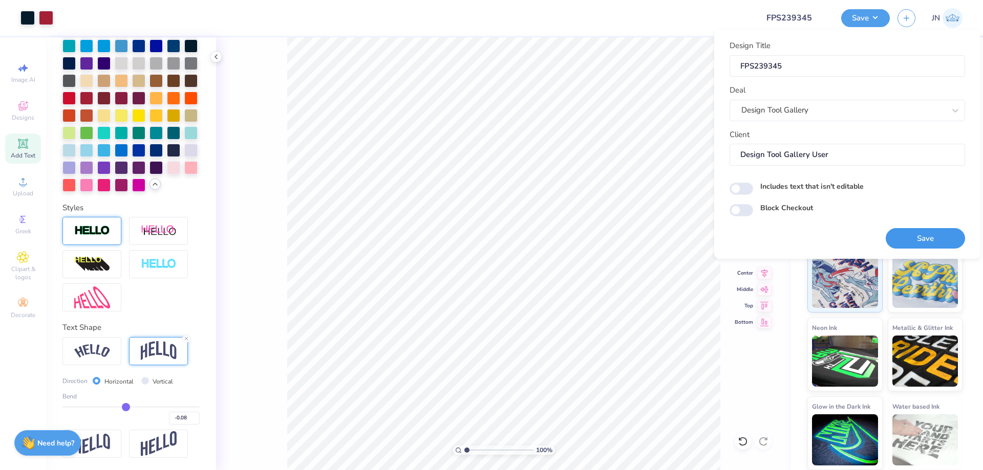
click at [921, 233] on button "Save" at bounding box center [924, 238] width 79 height 21
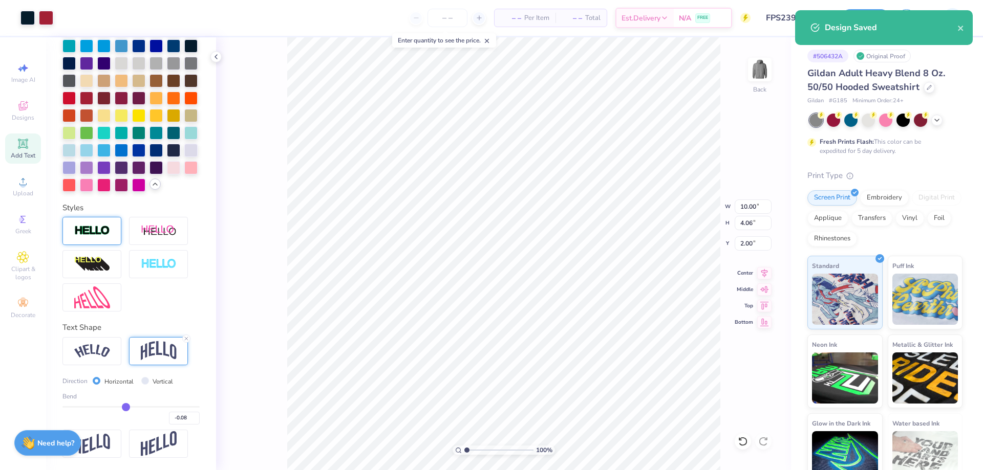
click at [276, 166] on div "100 % Back W 10.00 10.00 " H 4.06 4.06 " Y 2.00 2.00 " Center Middle Top Bottom" at bounding box center [503, 253] width 575 height 433
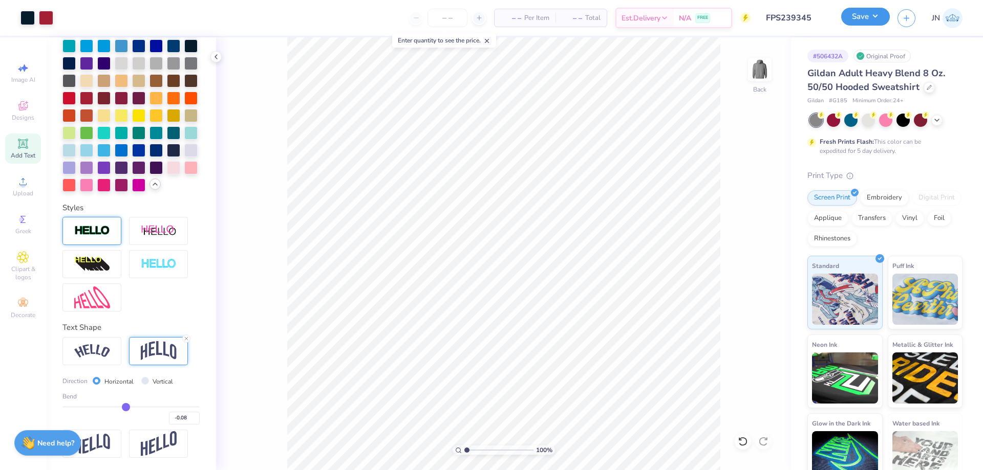
click at [849, 22] on button "Save" at bounding box center [865, 17] width 49 height 18
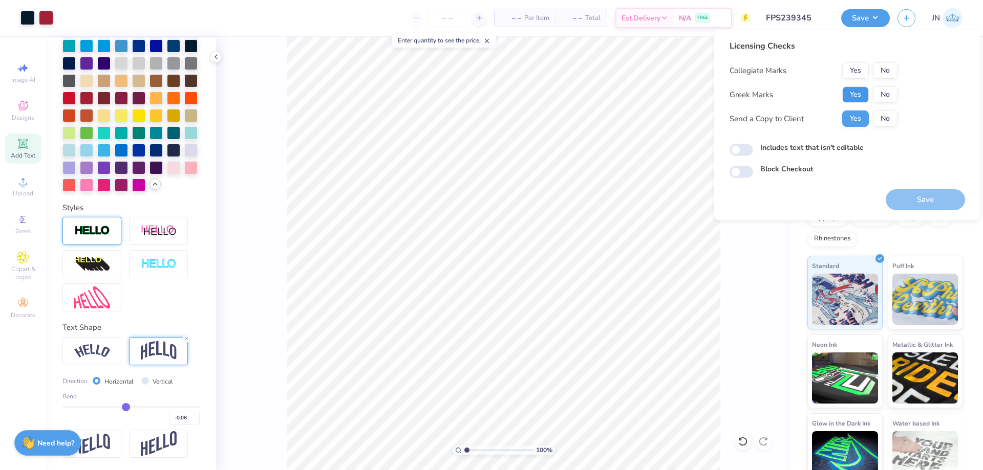
click at [849, 90] on button "Yes" at bounding box center [855, 94] width 27 height 16
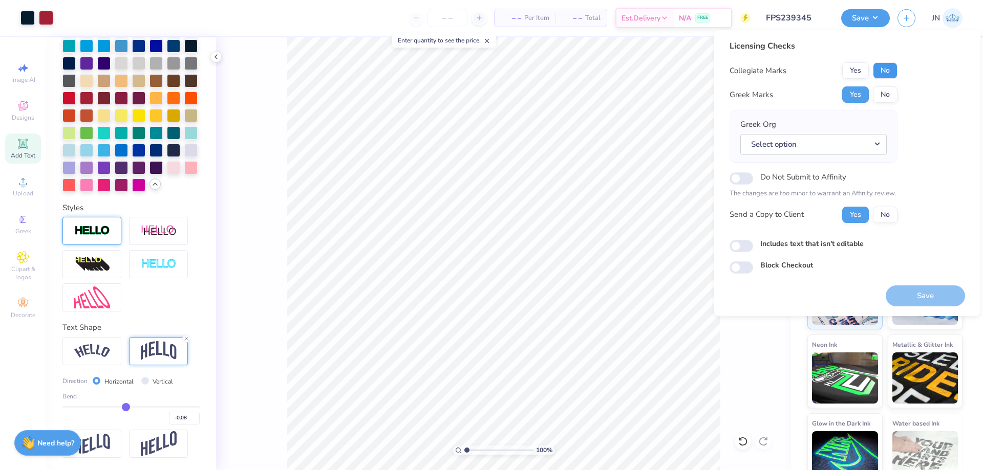
click at [883, 67] on button "No" at bounding box center [884, 70] width 25 height 16
click at [841, 129] on div "Greek Org Select option" at bounding box center [813, 137] width 146 height 36
click at [838, 138] on button "Select option" at bounding box center [813, 144] width 146 height 21
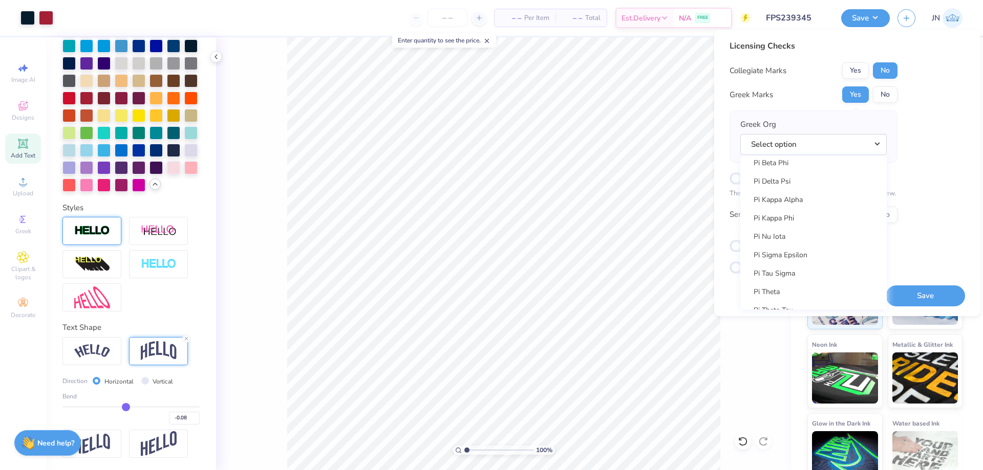
scroll to position [5834, 0]
click at [791, 267] on link "Pi Kappa Phi" at bounding box center [813, 266] width 138 height 17
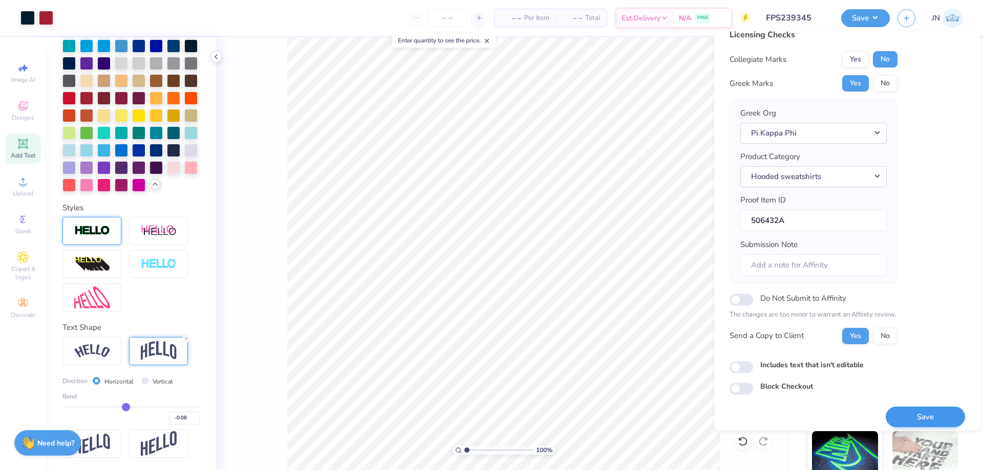
scroll to position [19, 0]
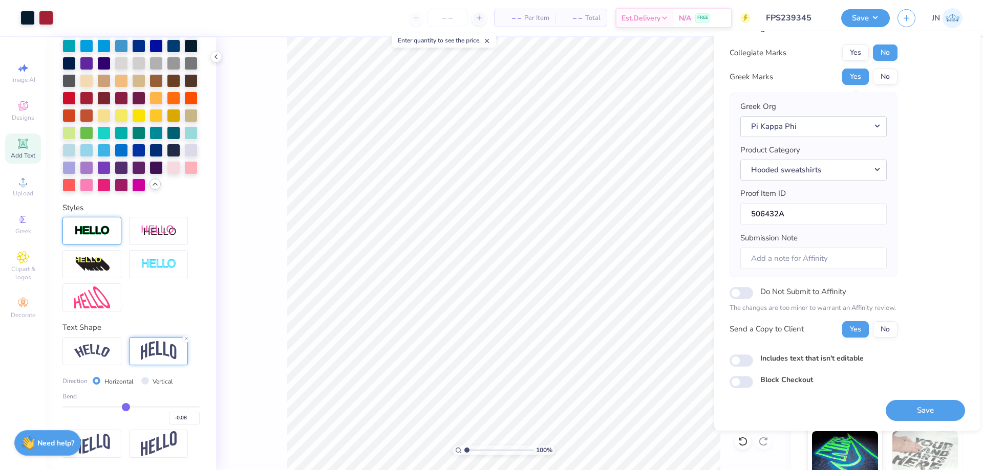
click at [915, 399] on div "Save" at bounding box center [924, 404] width 79 height 32
click at [914, 405] on button "Save" at bounding box center [924, 410] width 79 height 21
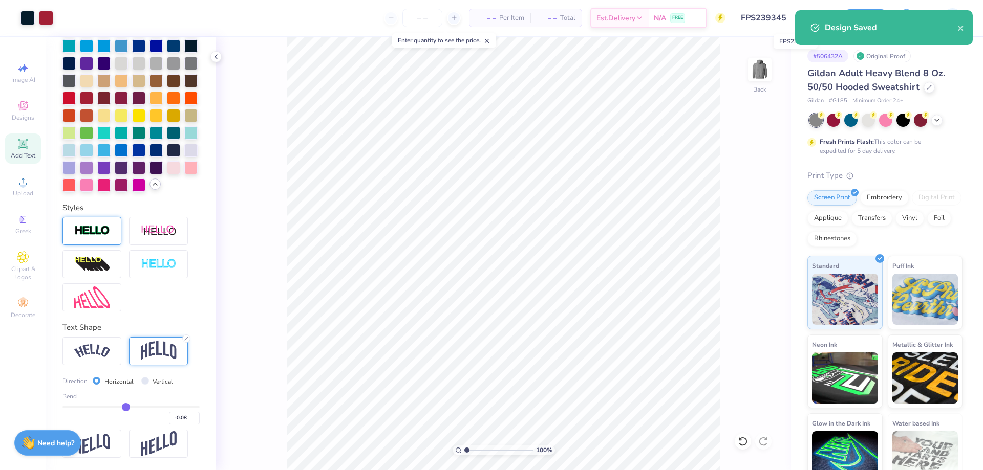
click at [789, 13] on input "FPS239345" at bounding box center [783, 18] width 100 height 20
